Goal: Check status: Check status

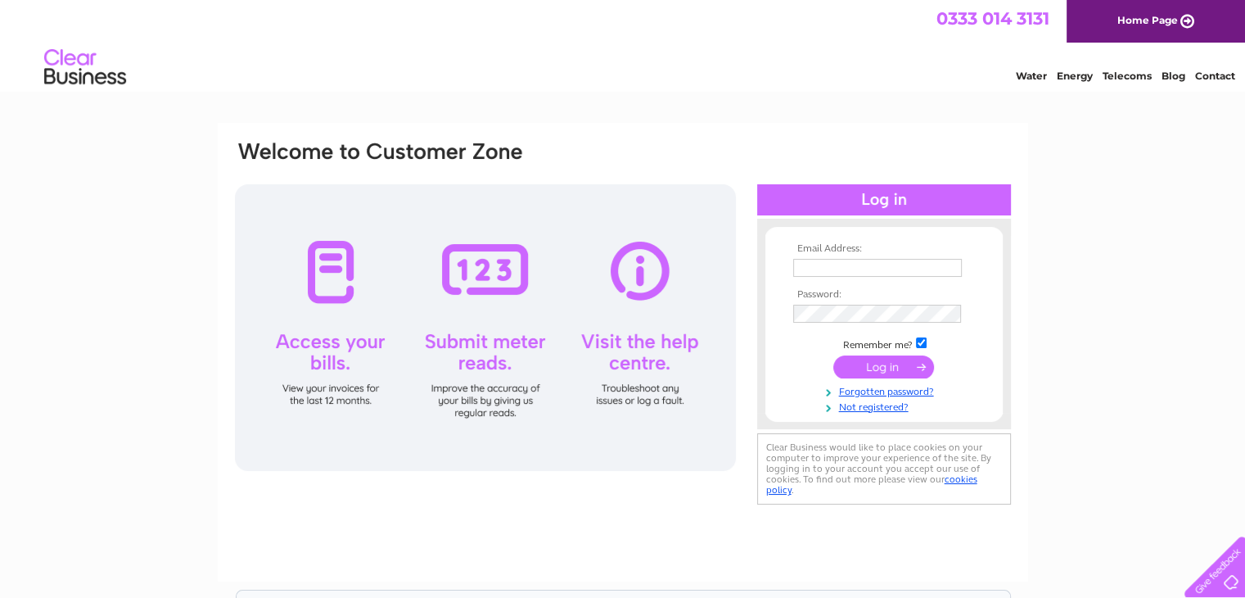
type input "[PERSON_NAME][EMAIL_ADDRESS][DOMAIN_NAME]"
click at [874, 365] on input "submit" at bounding box center [883, 366] width 101 height 23
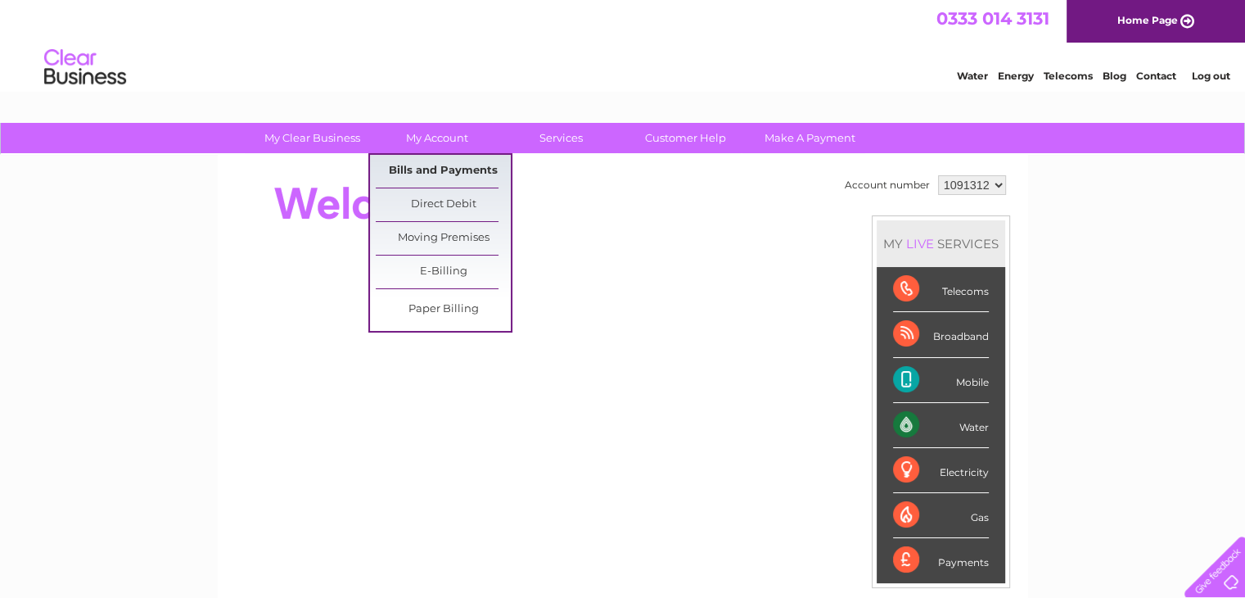
click at [427, 168] on link "Bills and Payments" at bounding box center [443, 171] width 135 height 33
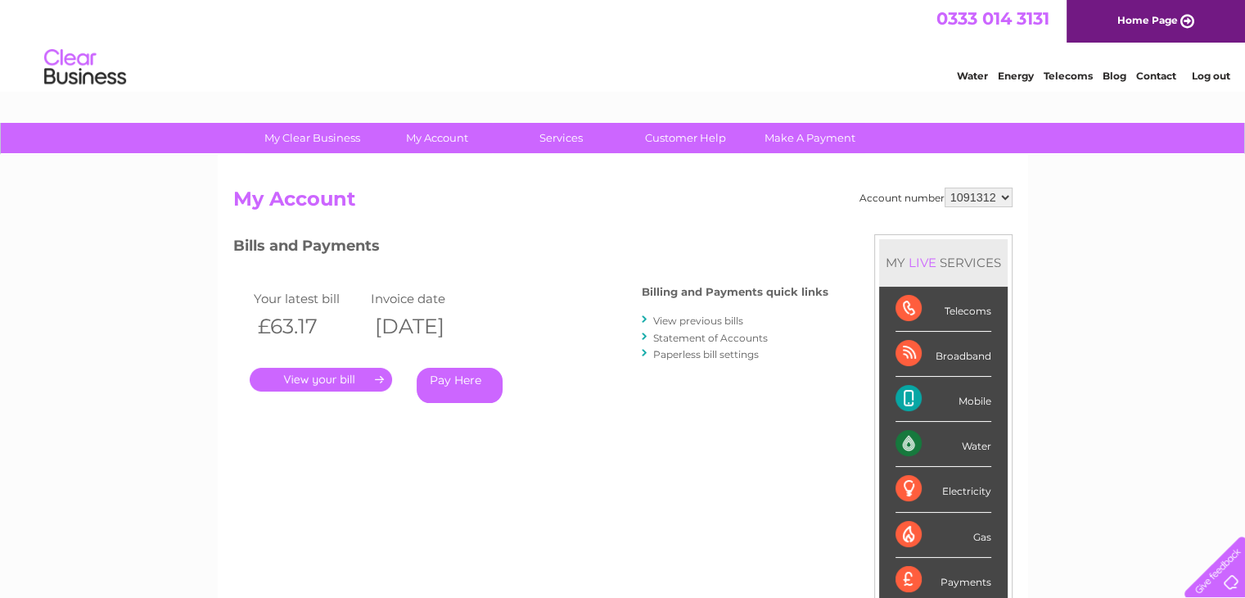
click at [341, 377] on link "." at bounding box center [321, 380] width 142 height 24
